Goal: Navigation & Orientation: Find specific page/section

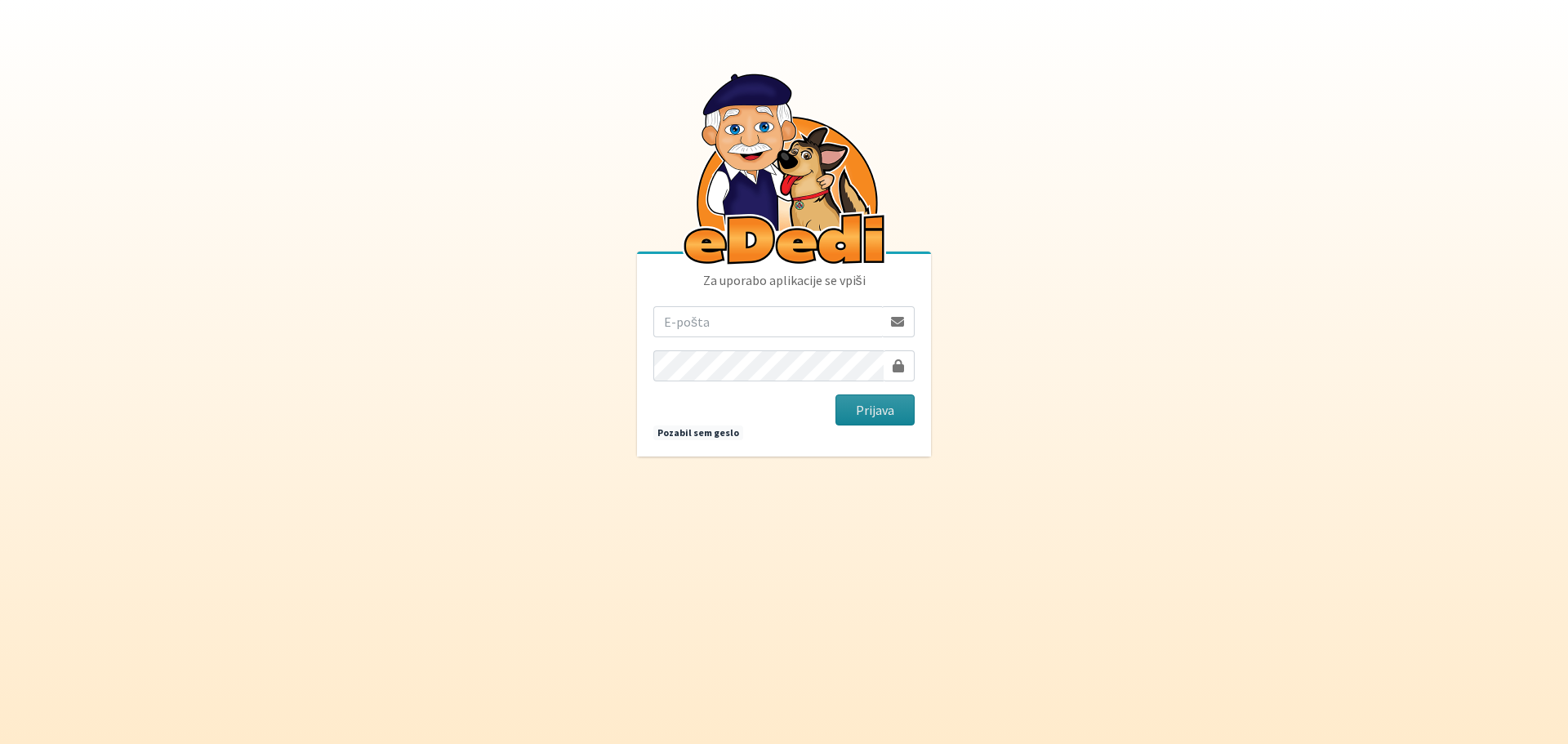
type input "rdecaraketa@t-2.si"
click at [891, 400] on button "Prijava" at bounding box center [874, 410] width 79 height 31
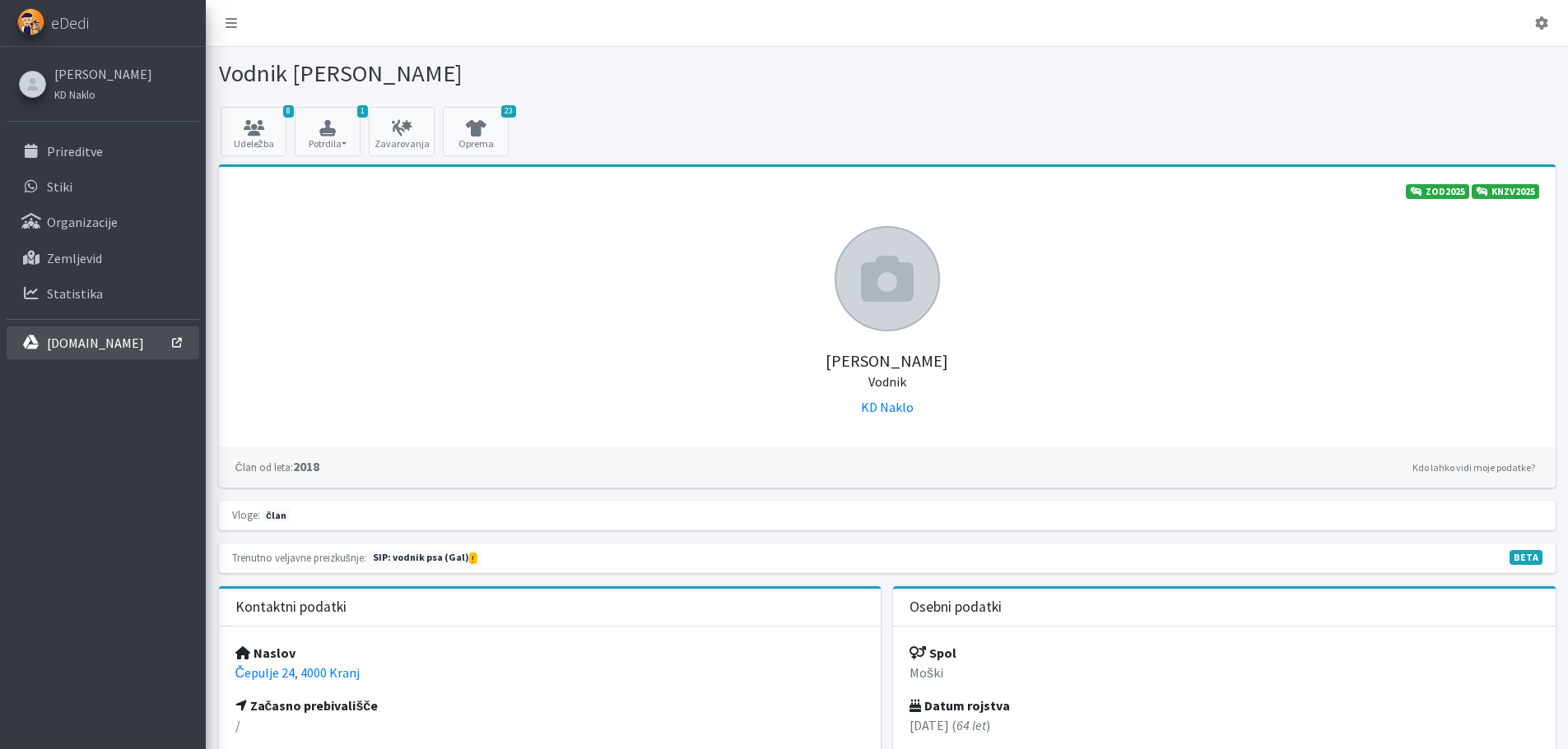
click at [55, 336] on p "[DOMAIN_NAME]" at bounding box center [95, 342] width 97 height 16
click at [68, 230] on p "Organizacije" at bounding box center [83, 222] width 71 height 16
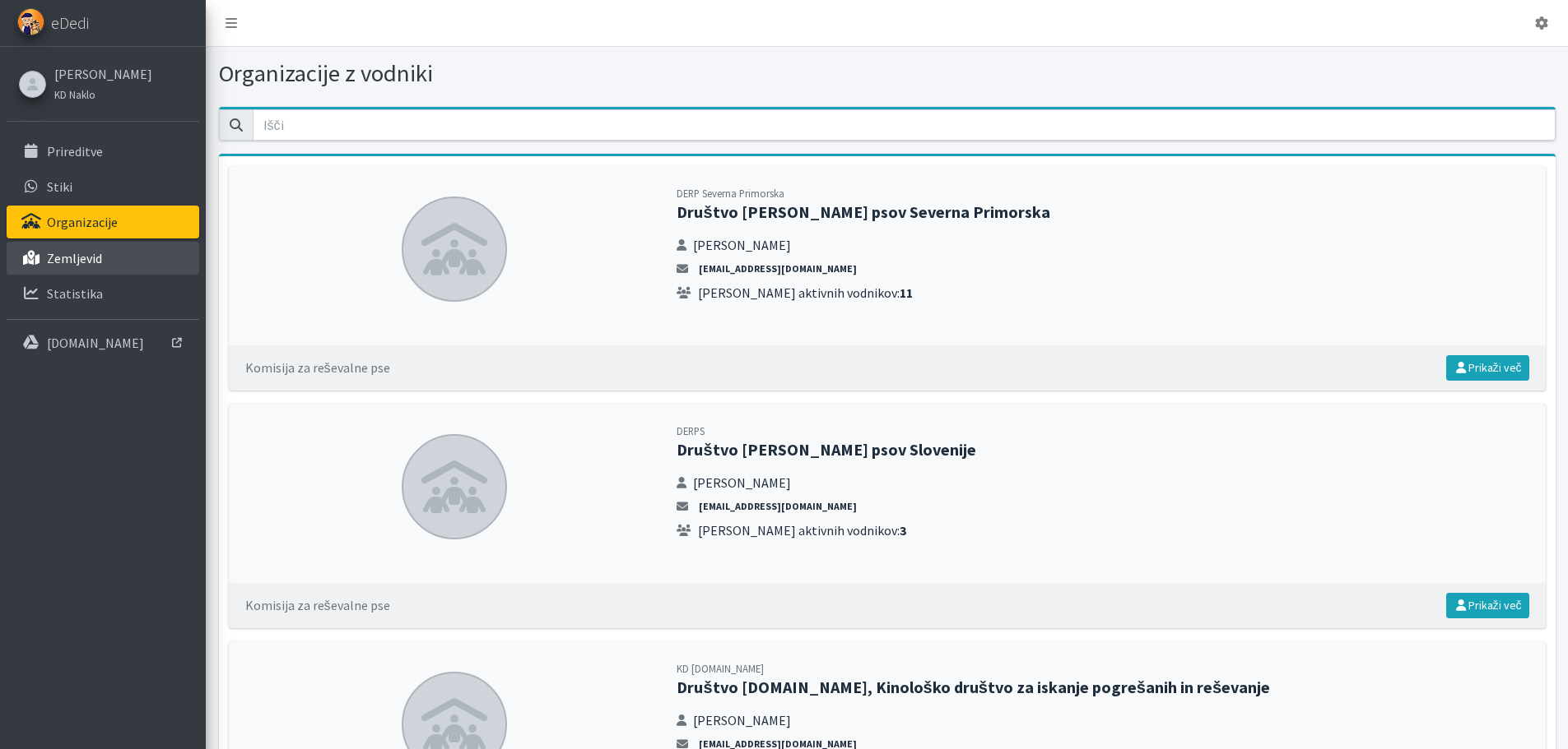
click at [88, 263] on p "Zemljevid" at bounding box center [74, 258] width 55 height 16
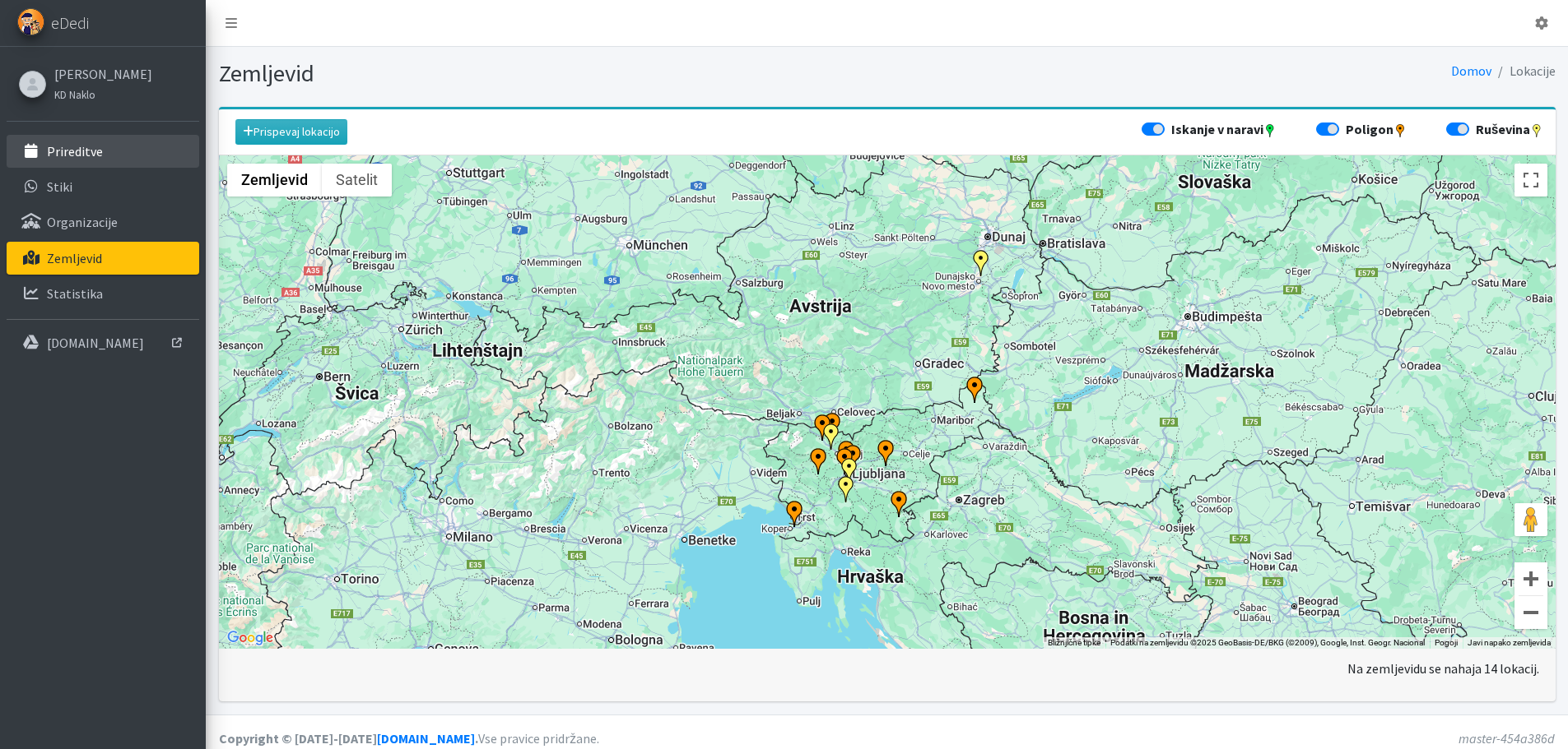
click at [74, 155] on p "Prireditve" at bounding box center [75, 151] width 56 height 16
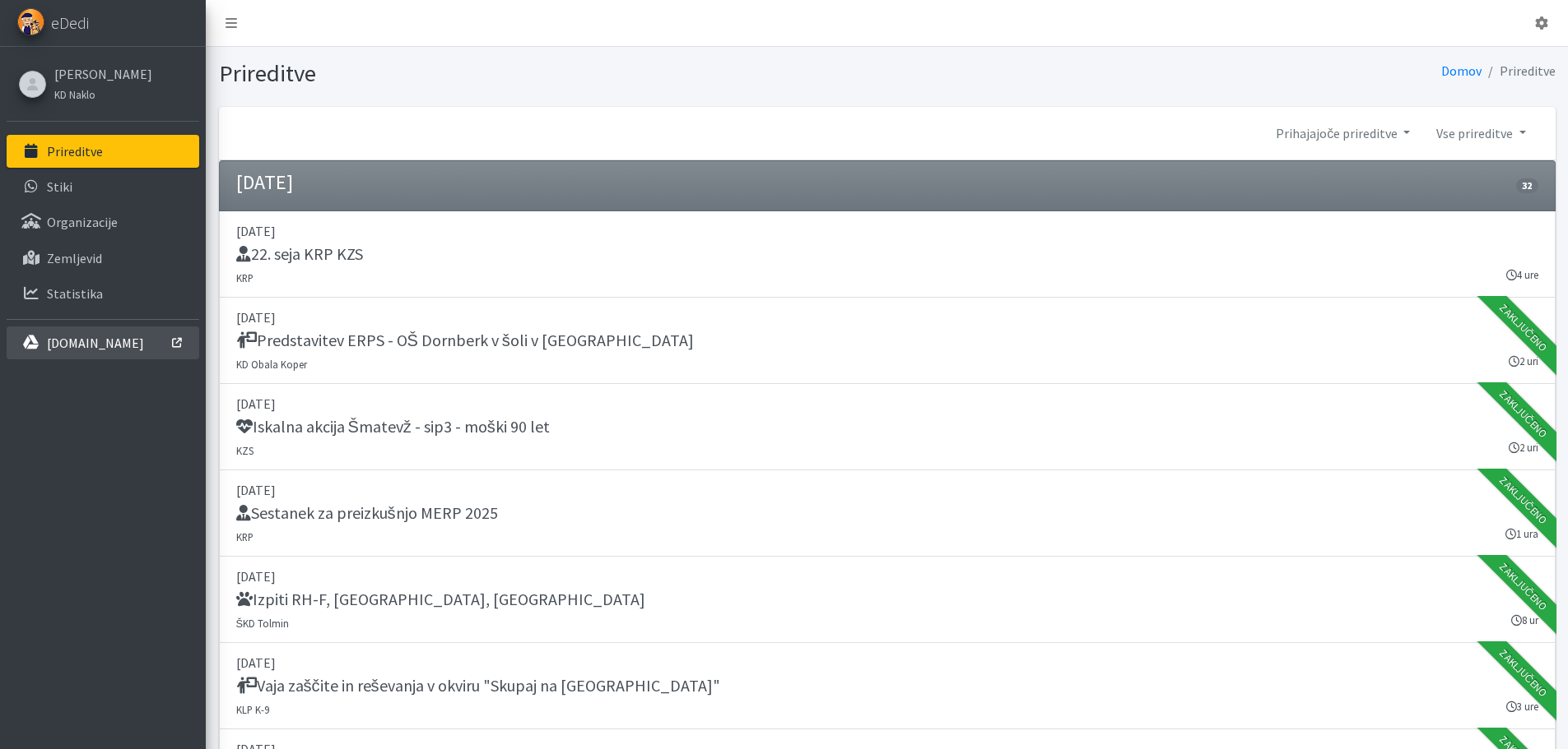
click at [83, 342] on p "[DOMAIN_NAME]" at bounding box center [95, 342] width 97 height 16
click at [95, 338] on p "[DOMAIN_NAME]" at bounding box center [95, 342] width 97 height 16
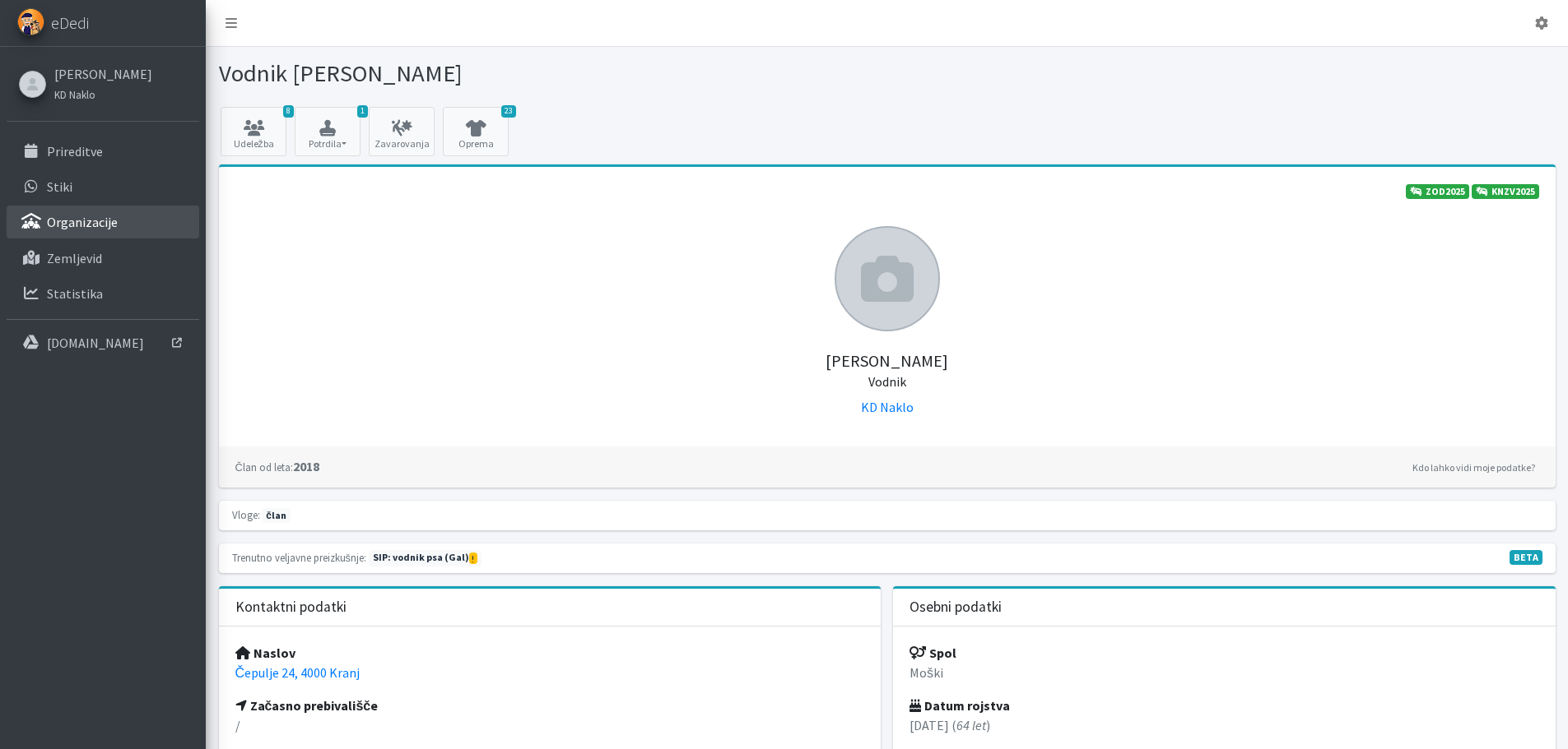
click at [90, 222] on p "Organizacije" at bounding box center [83, 222] width 71 height 16
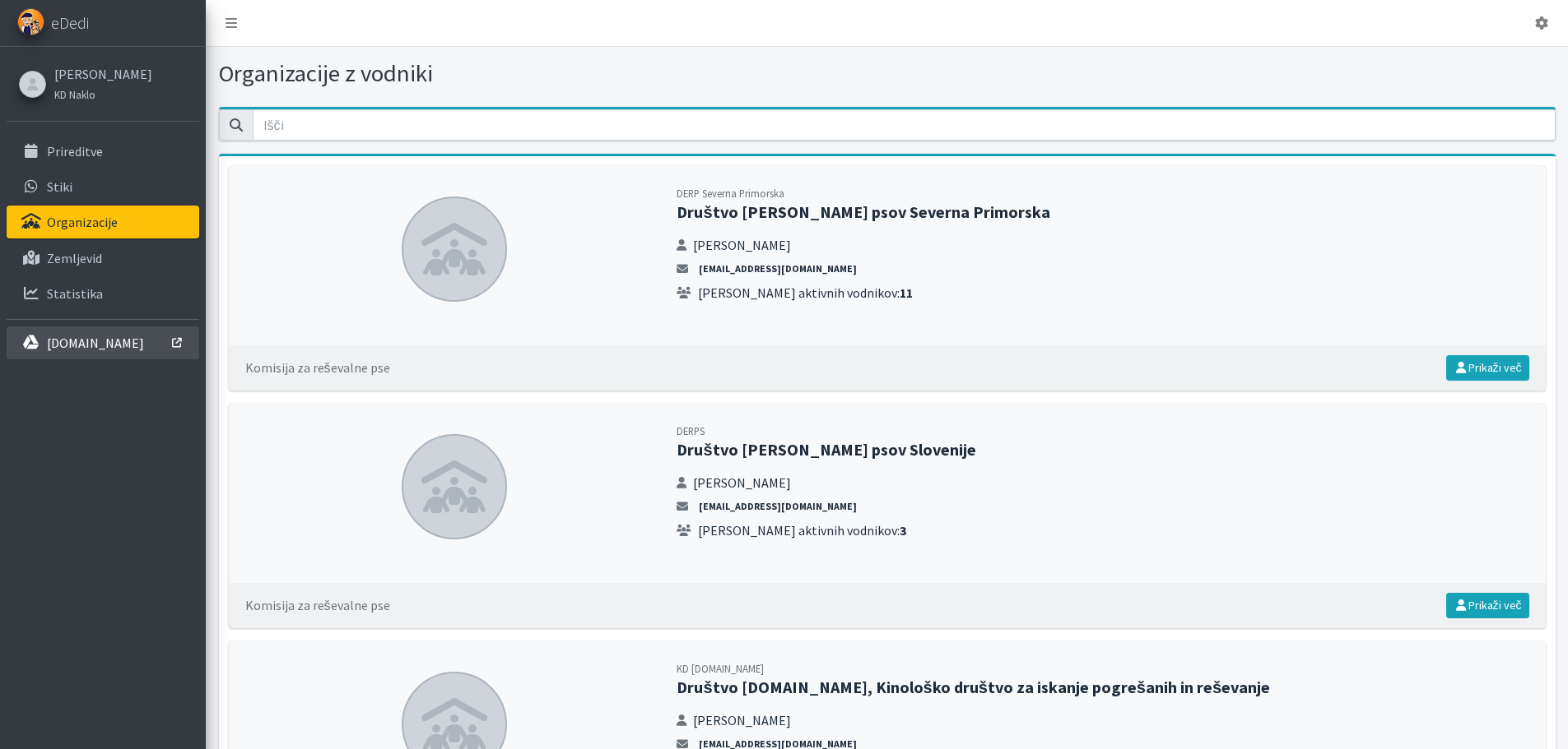
click at [83, 342] on p "[DOMAIN_NAME]" at bounding box center [95, 342] width 97 height 16
click at [85, 347] on p "[DOMAIN_NAME]" at bounding box center [95, 342] width 97 height 16
